Goal: Task Accomplishment & Management: Complete application form

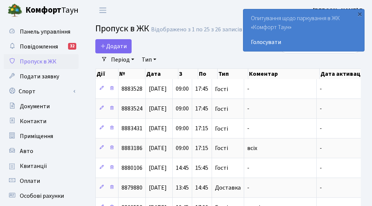
select select "25"
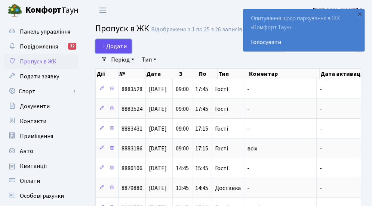
click at [113, 47] on span "Додати" at bounding box center [113, 46] width 27 height 8
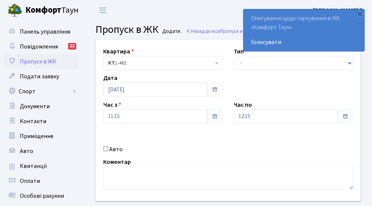
drag, startPoint x: 104, startPoint y: 150, endPoint x: 111, endPoint y: 158, distance: 11.6
click at [103, 150] on input "Авто" at bounding box center [105, 149] width 5 height 5
checkbox input "true"
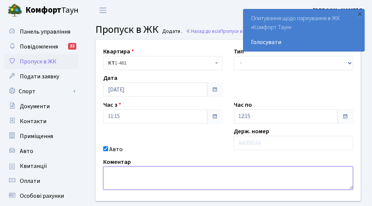
click at [113, 171] on textarea at bounding box center [228, 178] width 250 height 23
type textarea "R"
type textarea "КА5006КІ"
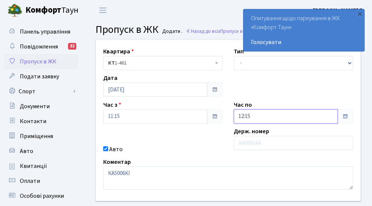
click at [251, 117] on input "12:15" at bounding box center [286, 117] width 104 height 14
click at [253, 89] on icon at bounding box center [254, 90] width 20 height 20
click at [359, 12] on div "×" at bounding box center [359, 13] width 7 height 7
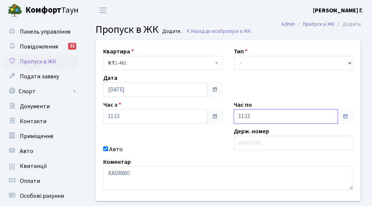
click at [243, 119] on input "11:15" at bounding box center [286, 117] width 104 height 14
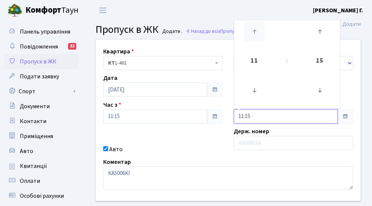
click at [256, 28] on icon at bounding box center [254, 32] width 20 height 20
type input "13:15"
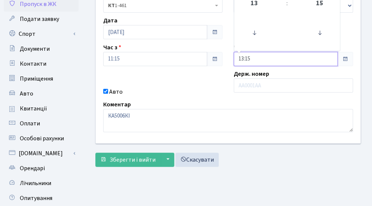
scroll to position [75, 0]
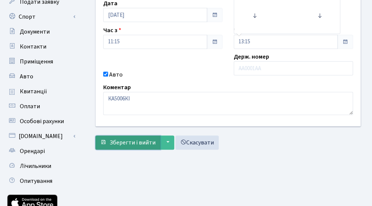
click at [150, 140] on span "Зберегти і вийти" at bounding box center [133, 143] width 46 height 8
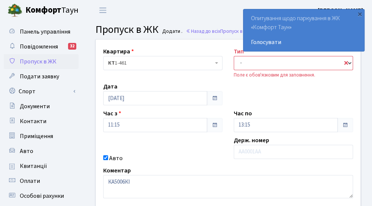
click at [256, 65] on select "- Доставка Таксі Гості Сервіс" at bounding box center [293, 63] width 119 height 14
select select "3"
click at [234, 56] on select "- Доставка Таксі Гості Сервіс" at bounding box center [293, 63] width 119 height 14
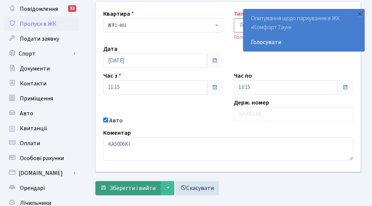
scroll to position [75, 0]
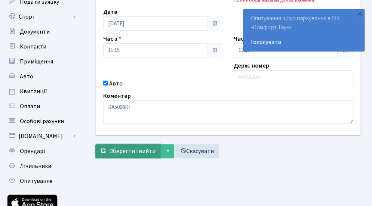
click at [131, 154] on span "Зберегти і вийти" at bounding box center [133, 151] width 46 height 8
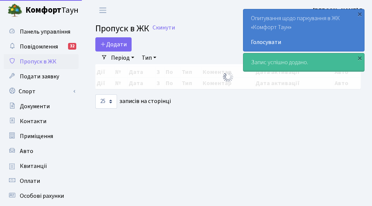
select select "25"
